Goal: Task Accomplishment & Management: Use online tool/utility

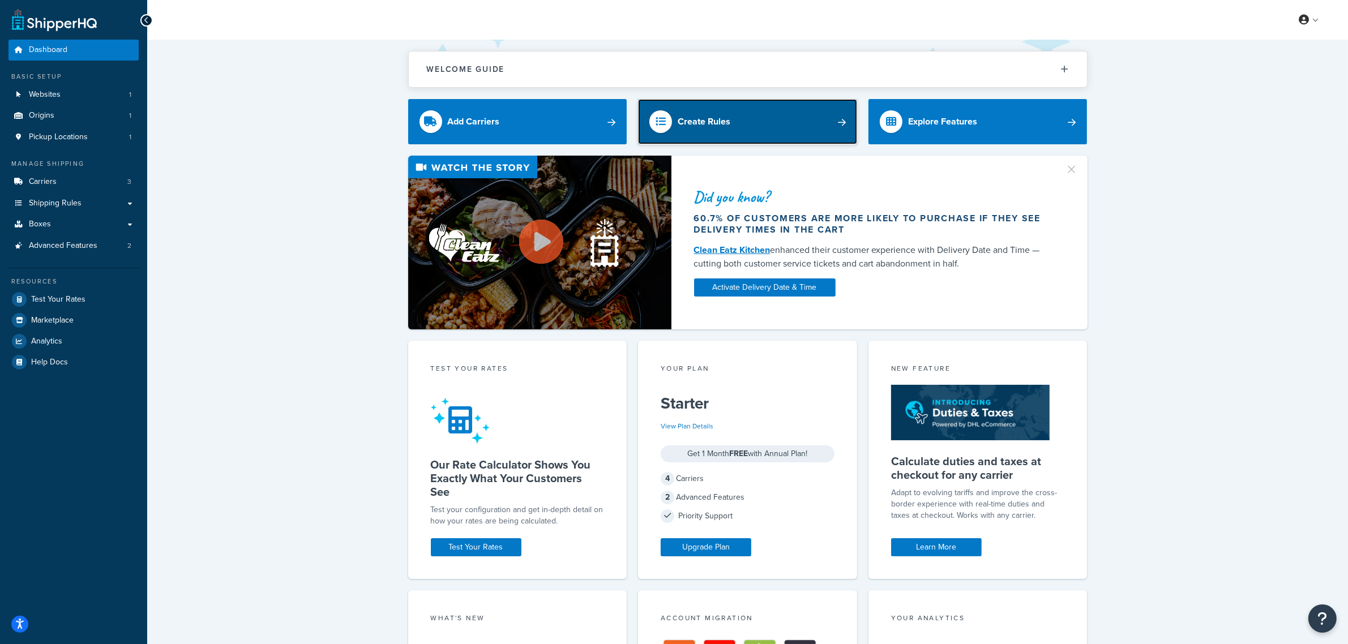
click at [774, 122] on link "Create Rules" at bounding box center [747, 121] width 219 height 45
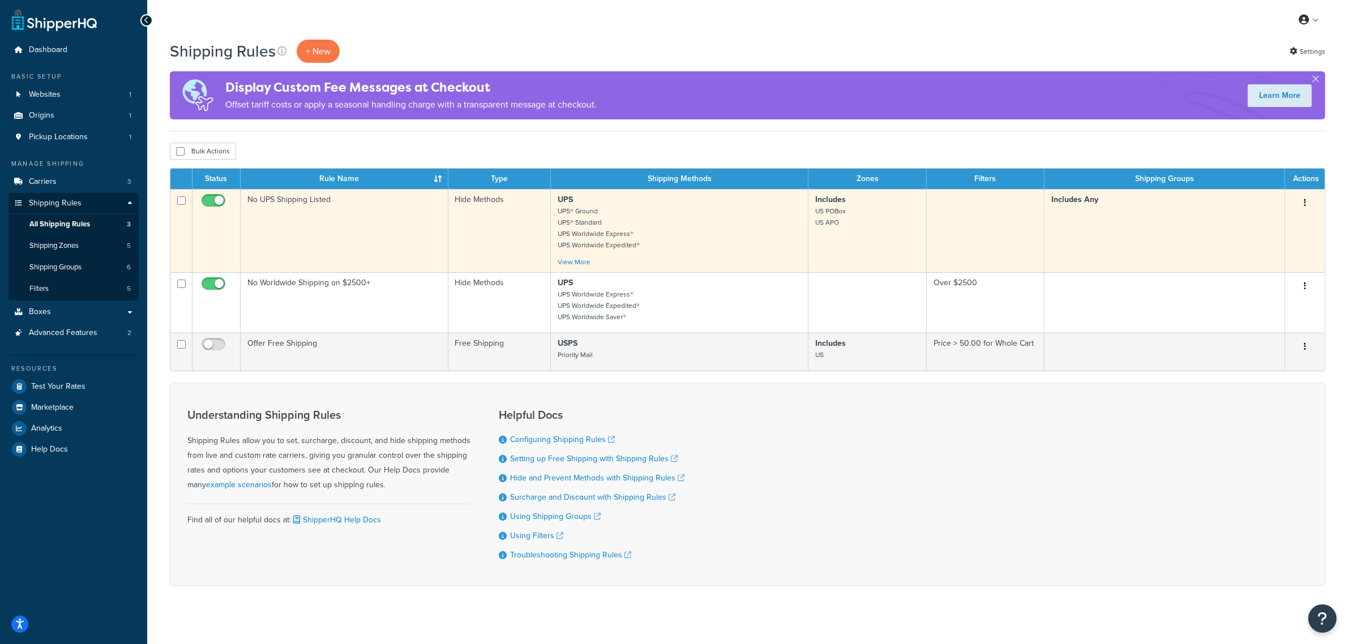
click at [779, 233] on p "UPS UPS® Ground UPS® Standard UPS Worldwide Express® UPS Worldwide Expedited®" at bounding box center [679, 222] width 243 height 57
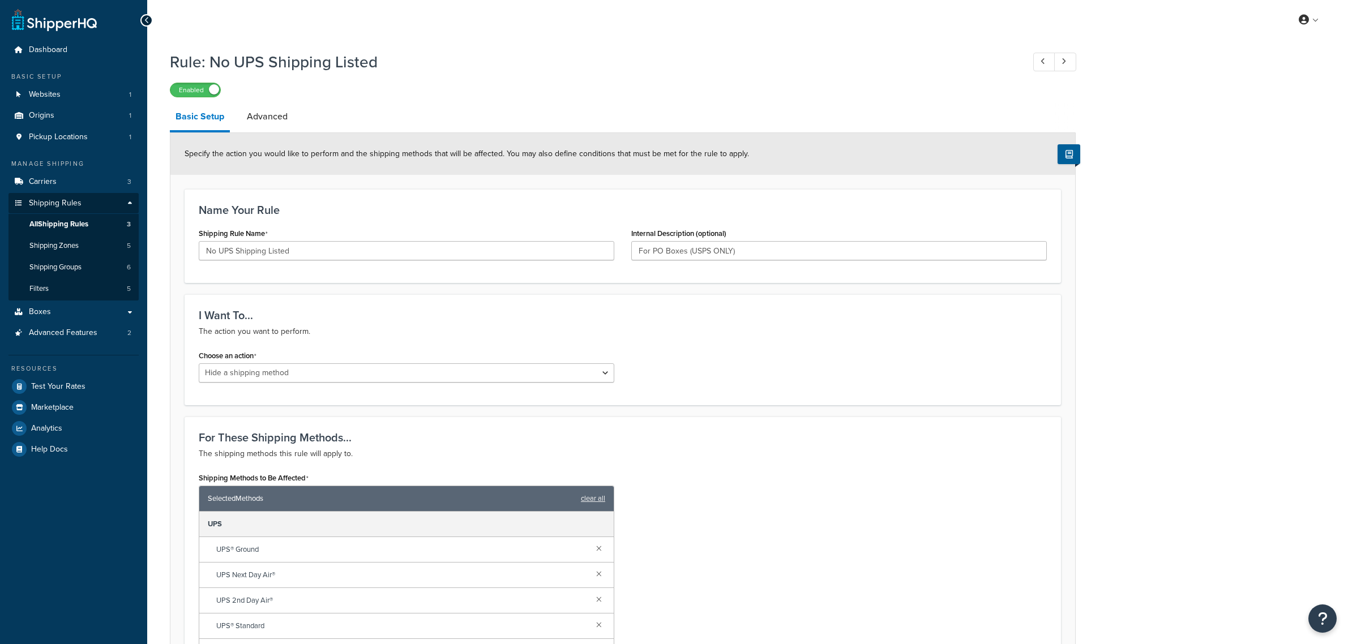
select select "HIDE"
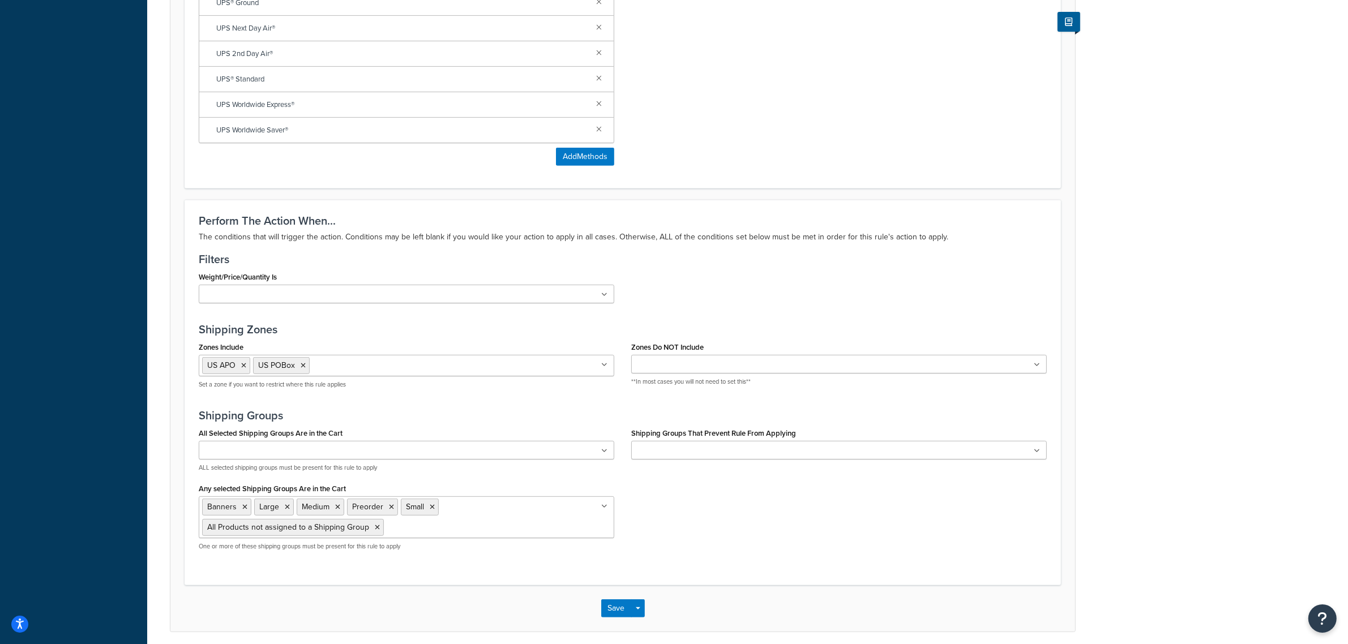
scroll to position [595, 0]
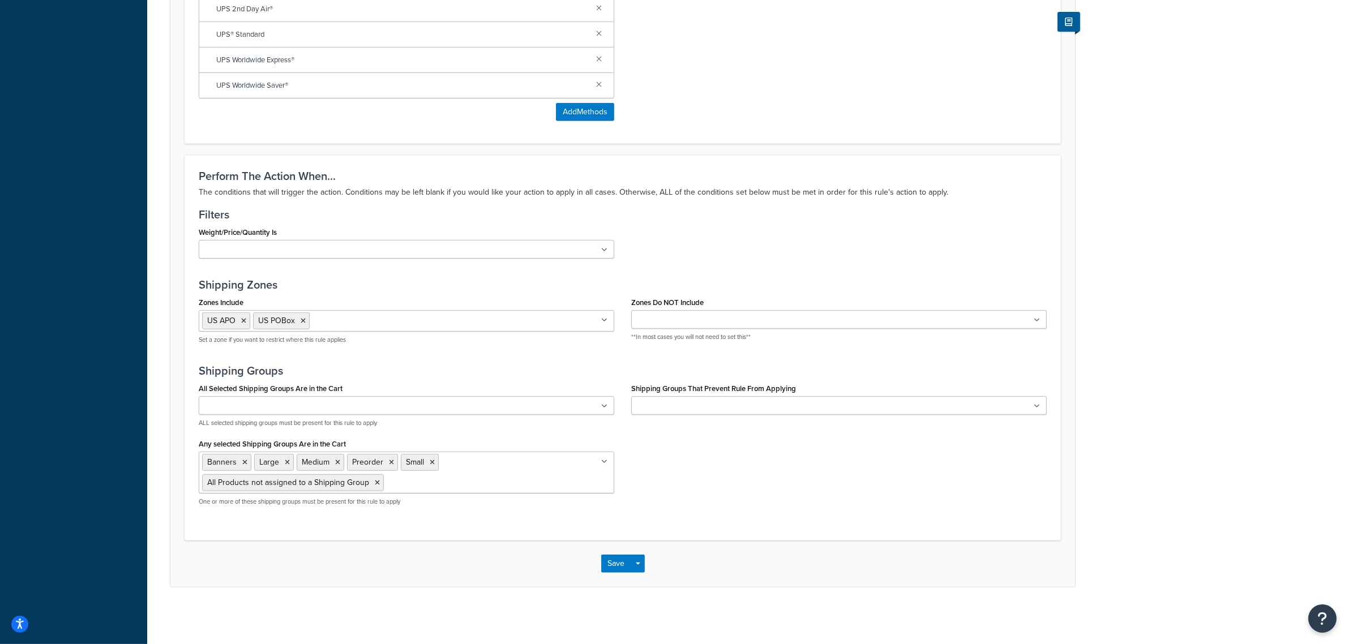
click at [569, 323] on ul "US APO US POBox" at bounding box center [406, 321] width 415 height 22
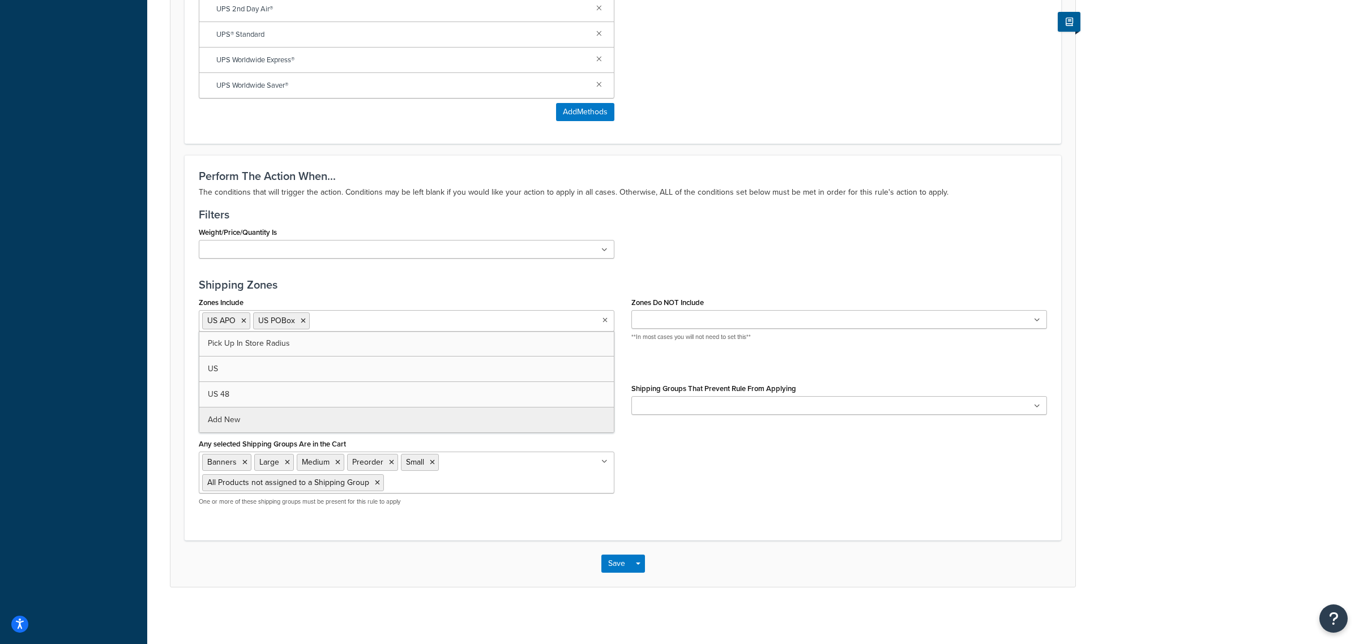
click at [380, 419] on div "Rule: No UPS Shipping Listed Enabled Basic Setup Advanced Specify the action yo…" at bounding box center [752, 35] width 1211 height 1162
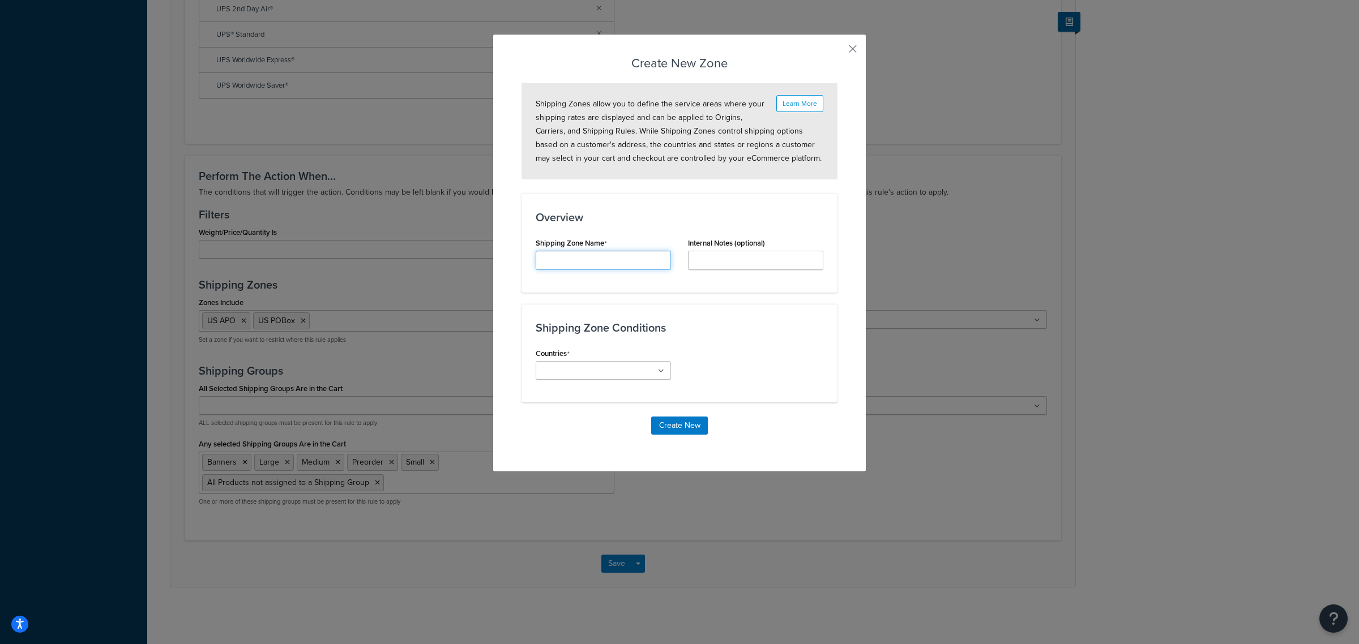
click at [628, 261] on input "Shipping Rule Name" at bounding box center [602, 260] width 135 height 19
type input "Puerto Rico"
click at [598, 387] on div "Countries All Countries ALL United States USA Afghanistan AFG Albania ALB Alger…" at bounding box center [603, 366] width 152 height 43
click at [598, 378] on input "Countries" at bounding box center [589, 371] width 100 height 12
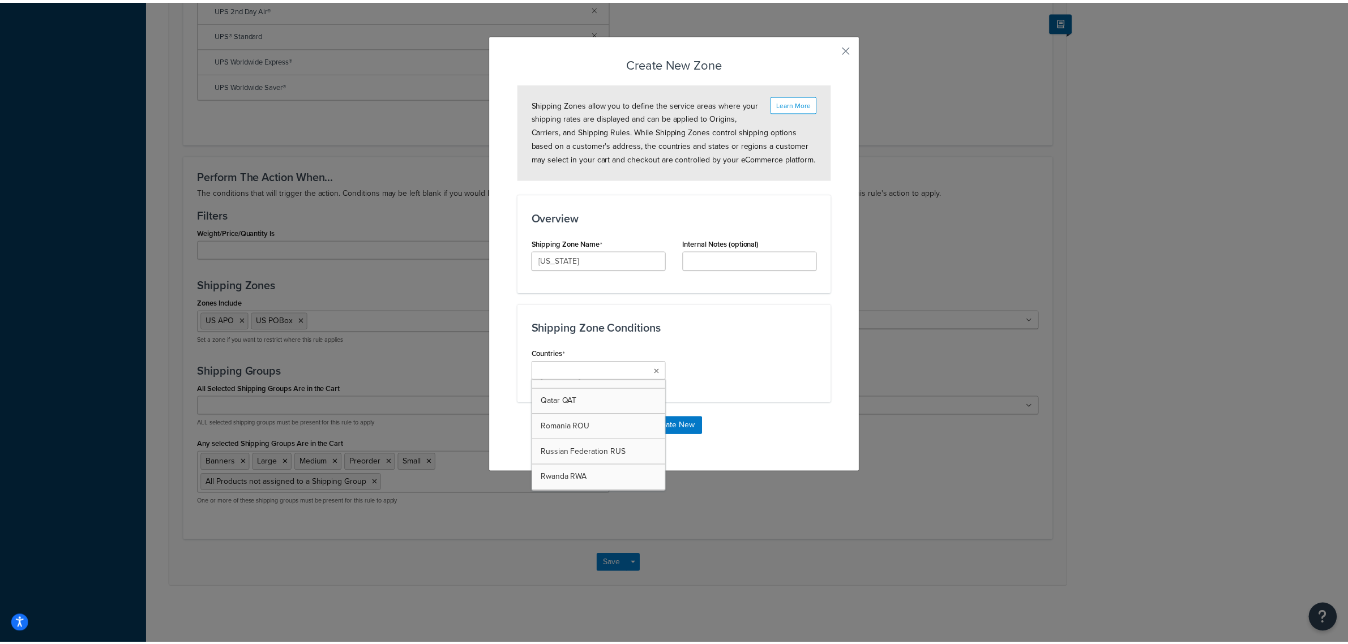
scroll to position [4599, 0]
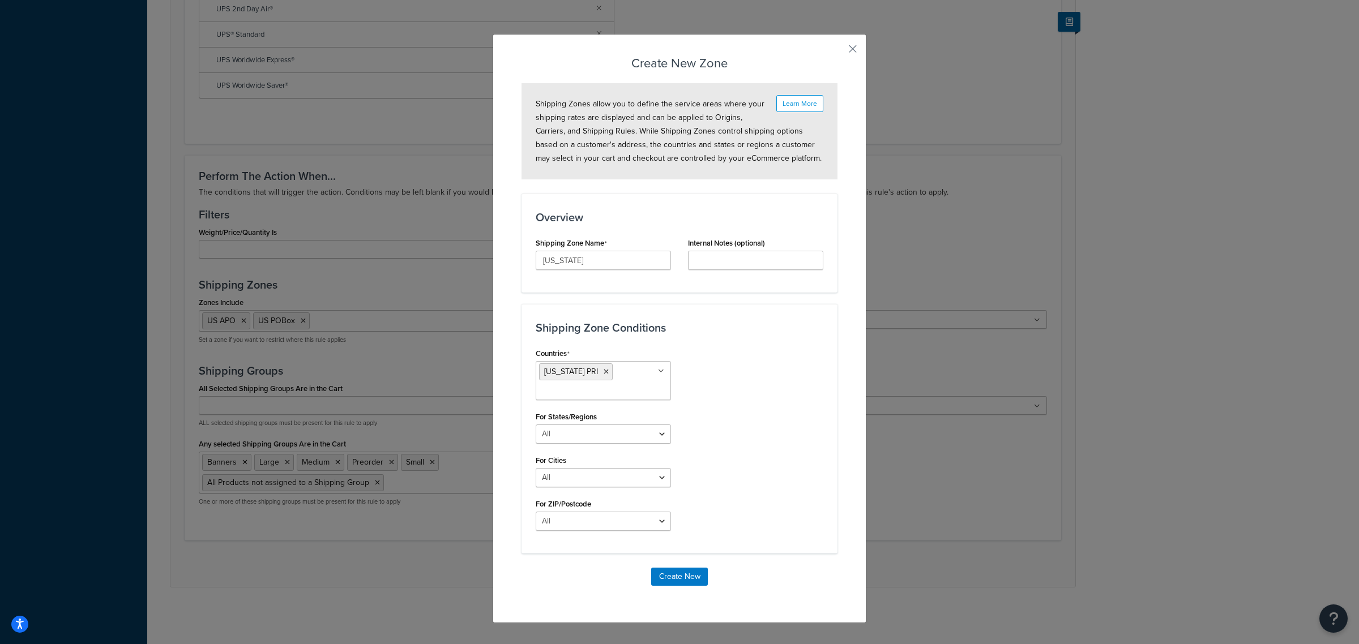
click at [852, 494] on div "Create New Zone Learn More Shipping Zones allow you to define the service areas…" at bounding box center [679, 328] width 374 height 589
click at [676, 573] on button "Create New" at bounding box center [679, 577] width 57 height 18
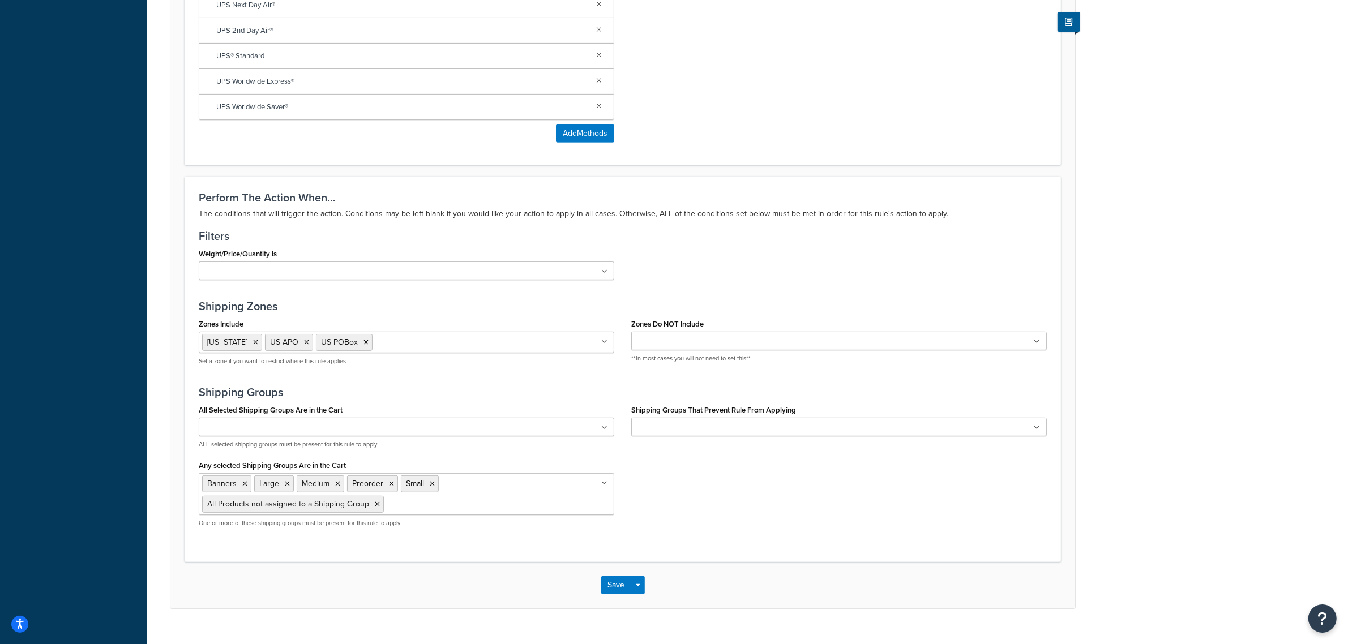
scroll to position [595, 0]
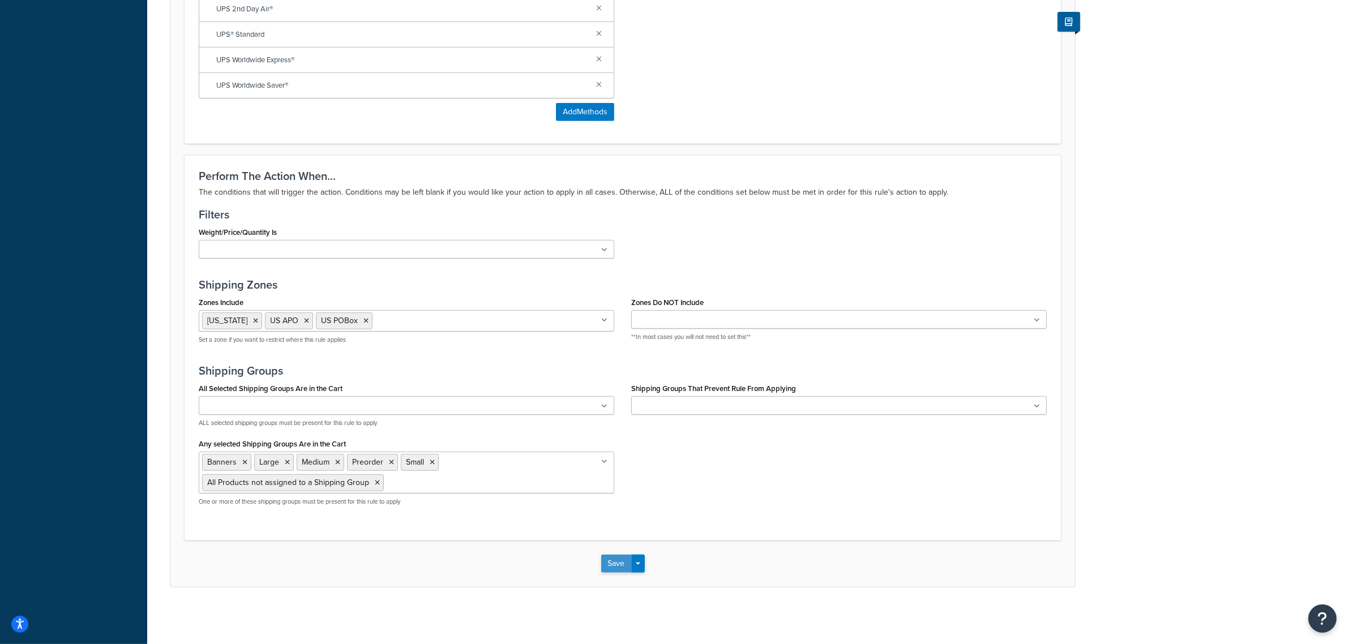
click at [611, 565] on button "Save" at bounding box center [616, 564] width 31 height 18
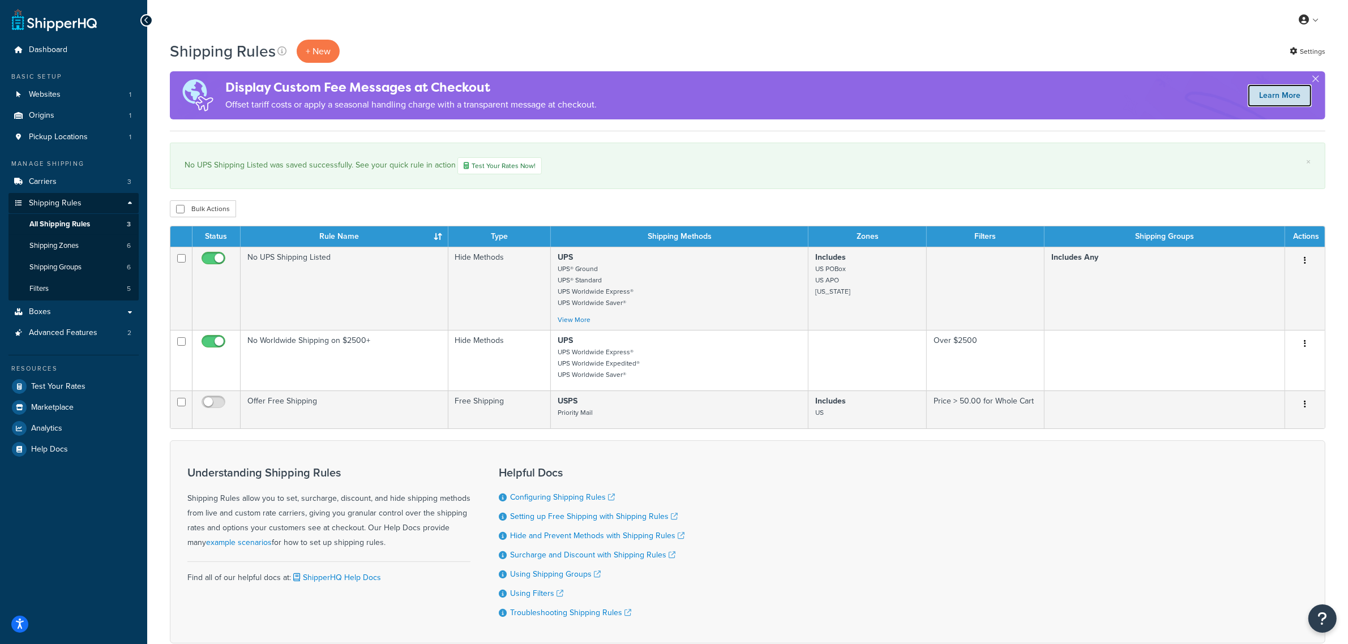
click at [1266, 91] on link "Learn More" at bounding box center [1280, 95] width 64 height 23
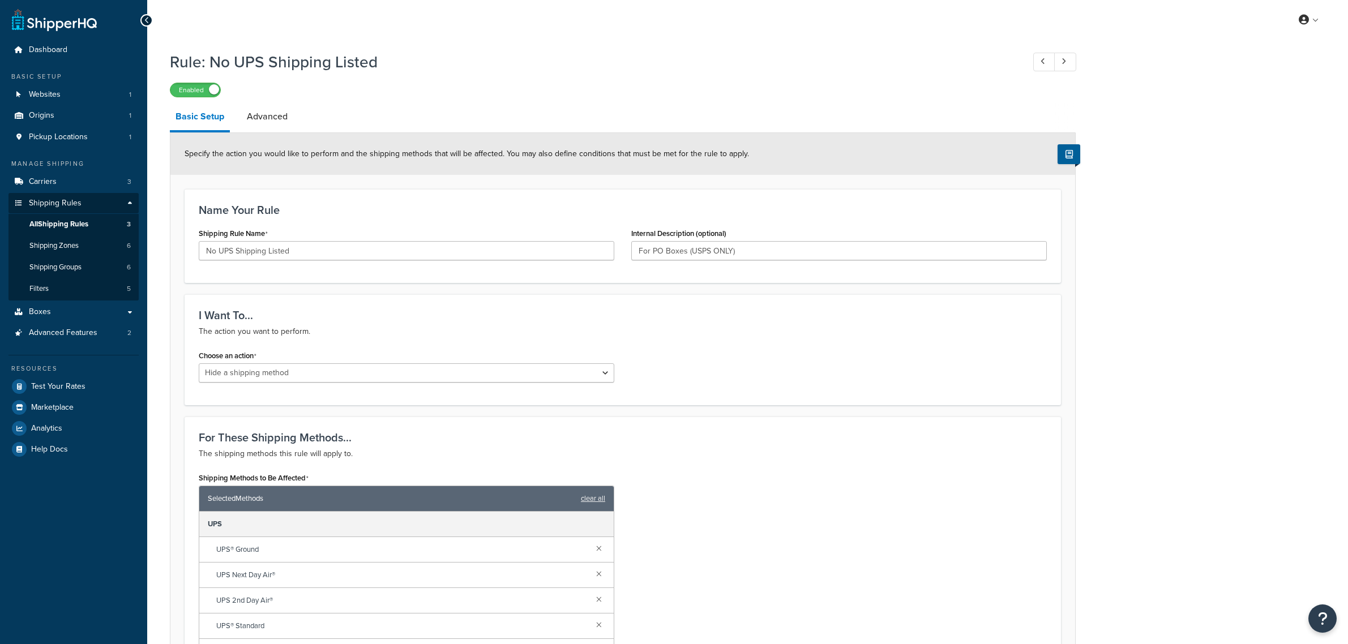
select select "HIDE"
